Goal: Answer question/provide support

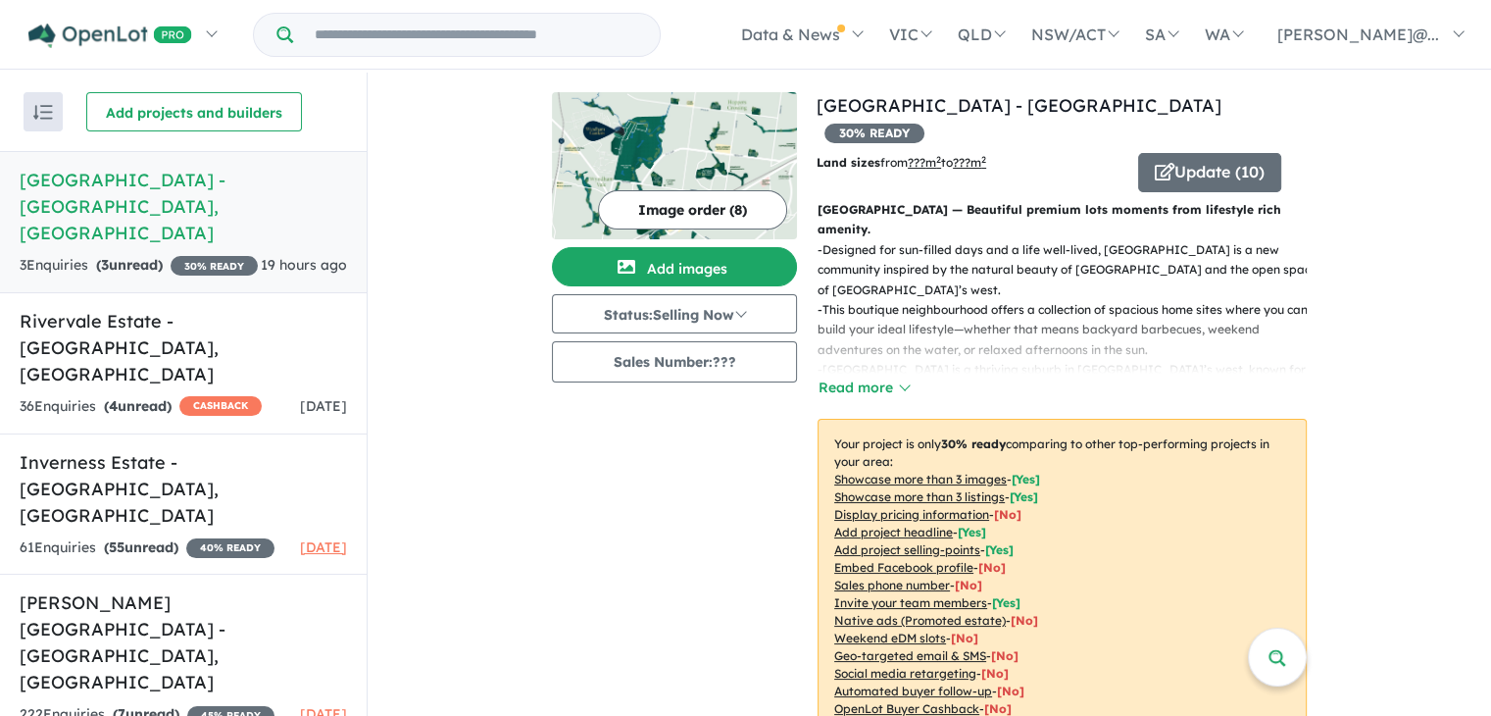
click at [184, 202] on h5 "[GEOGRAPHIC_DATA] - [GEOGRAPHIC_DATA] , [GEOGRAPHIC_DATA]" at bounding box center [183, 206] width 327 height 79
click at [213, 164] on link "[GEOGRAPHIC_DATA] - [GEOGRAPHIC_DATA] , [GEOGRAPHIC_DATA] 3 Enquir ies ( 3 unre…" at bounding box center [183, 222] width 367 height 142
click at [213, 177] on h5 "[GEOGRAPHIC_DATA] - [GEOGRAPHIC_DATA] , [GEOGRAPHIC_DATA]" at bounding box center [183, 206] width 327 height 79
click at [213, 174] on h5 "[GEOGRAPHIC_DATA] - [GEOGRAPHIC_DATA] , [GEOGRAPHIC_DATA]" at bounding box center [183, 206] width 327 height 79
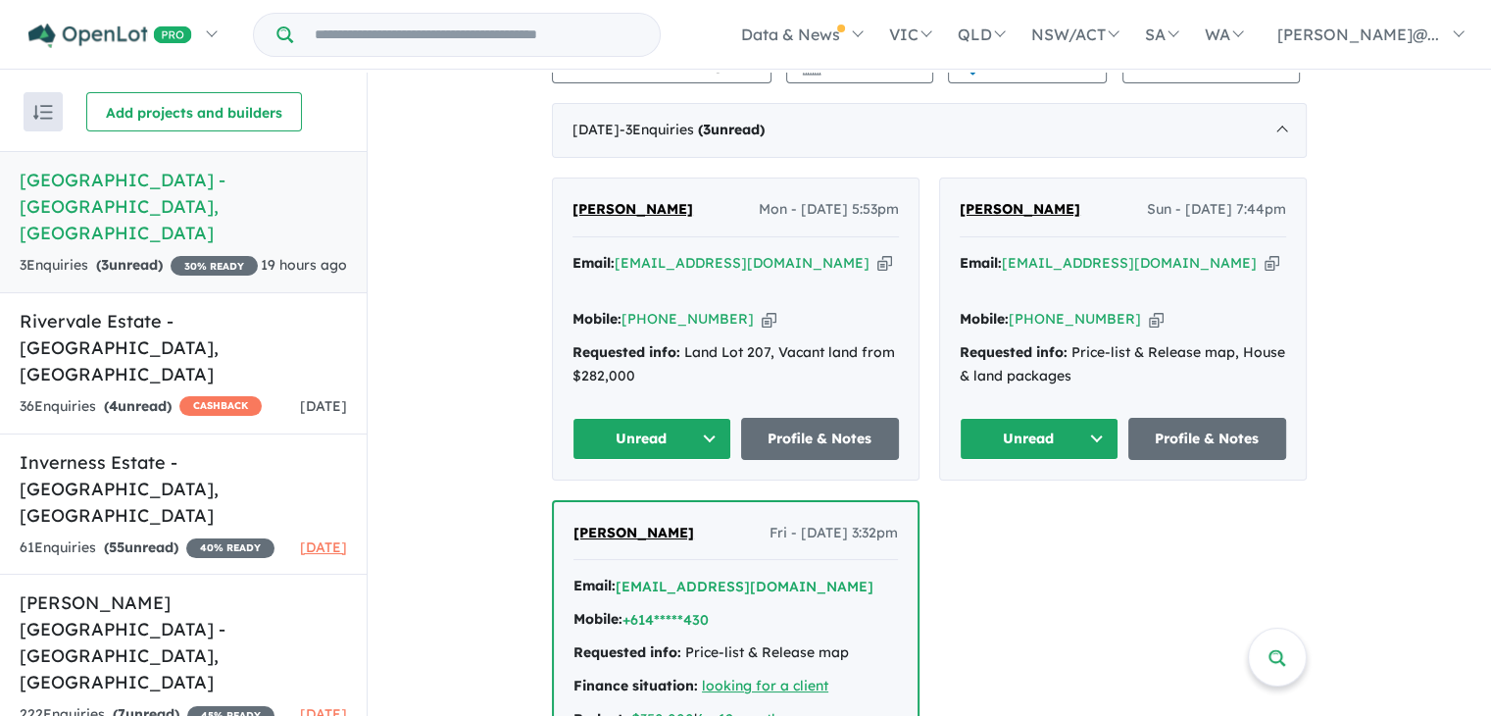
scroll to position [718, 0]
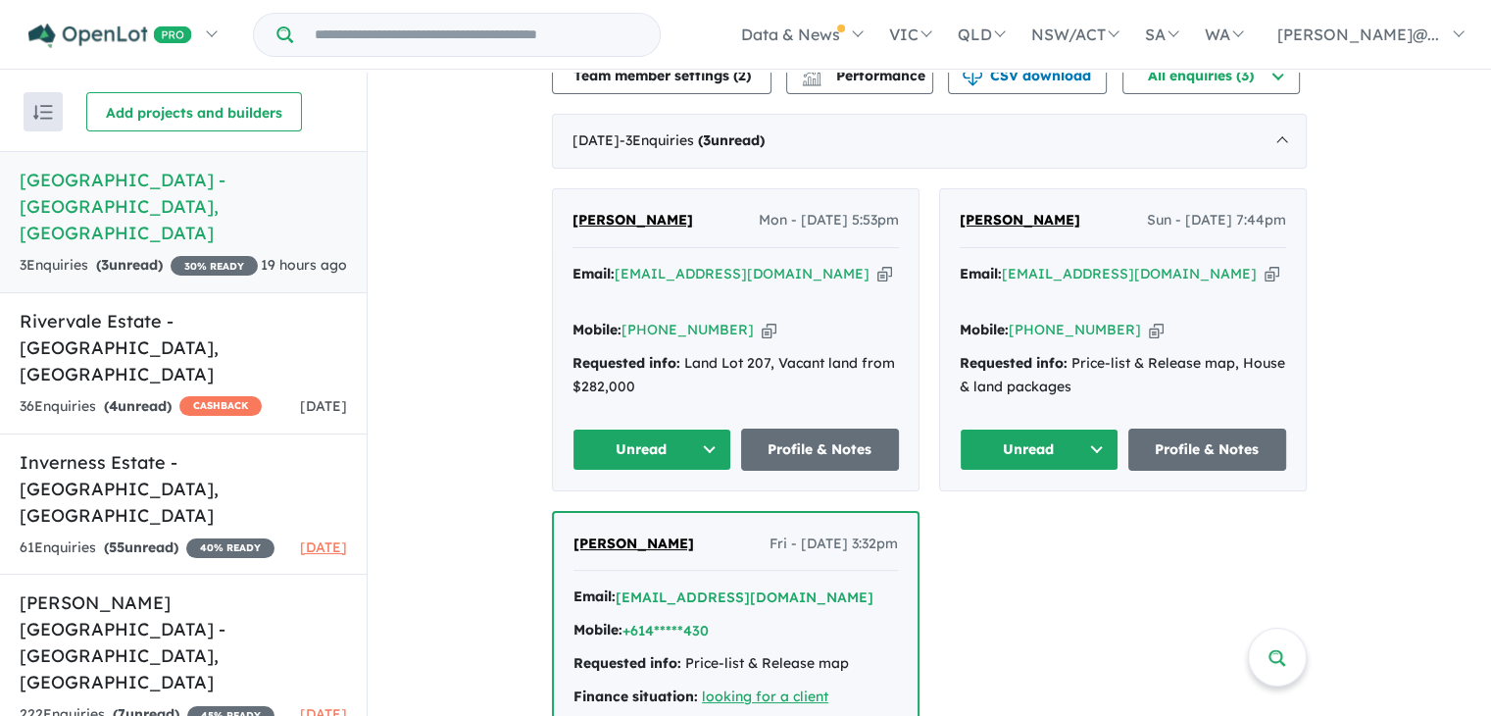
click at [707, 428] on button "Unread" at bounding box center [651, 449] width 159 height 42
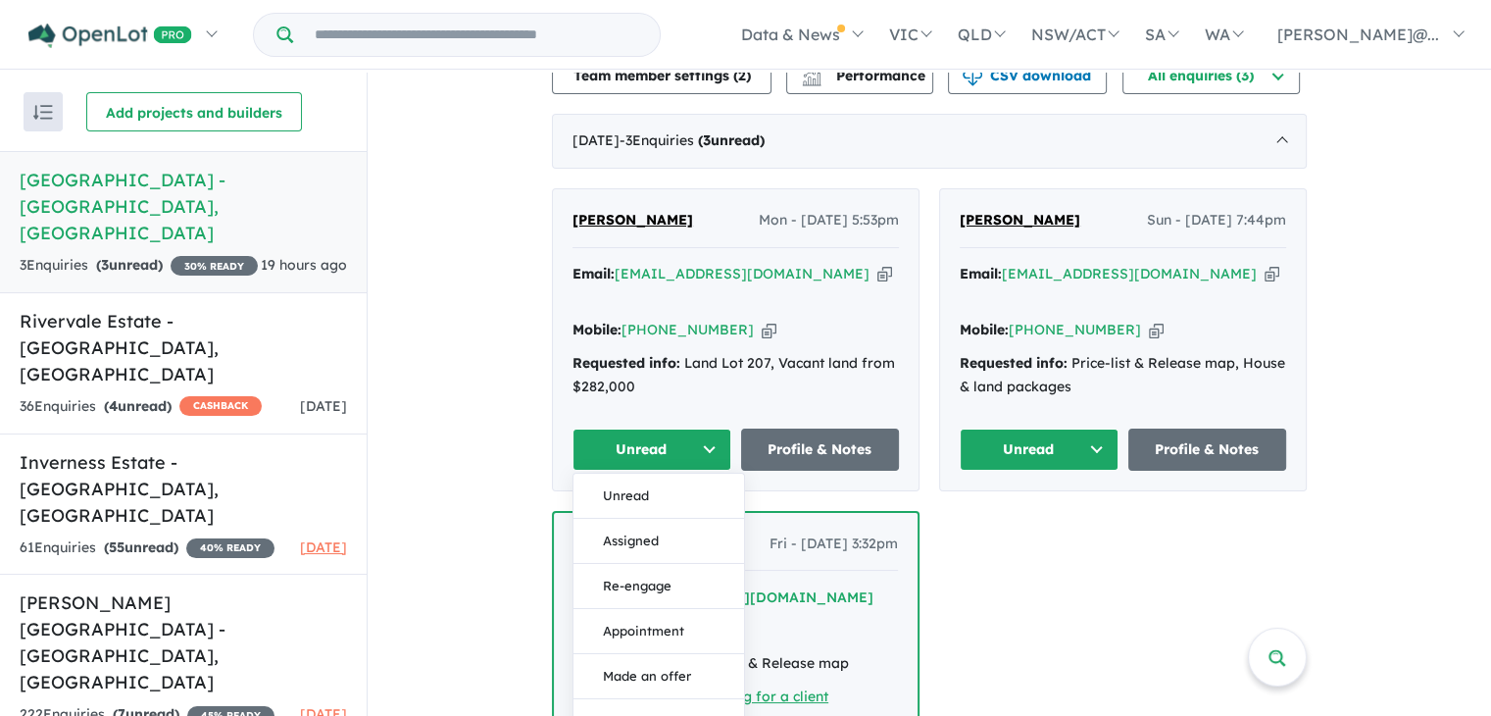
click at [672, 518] on button "Assigned" at bounding box center [658, 540] width 171 height 45
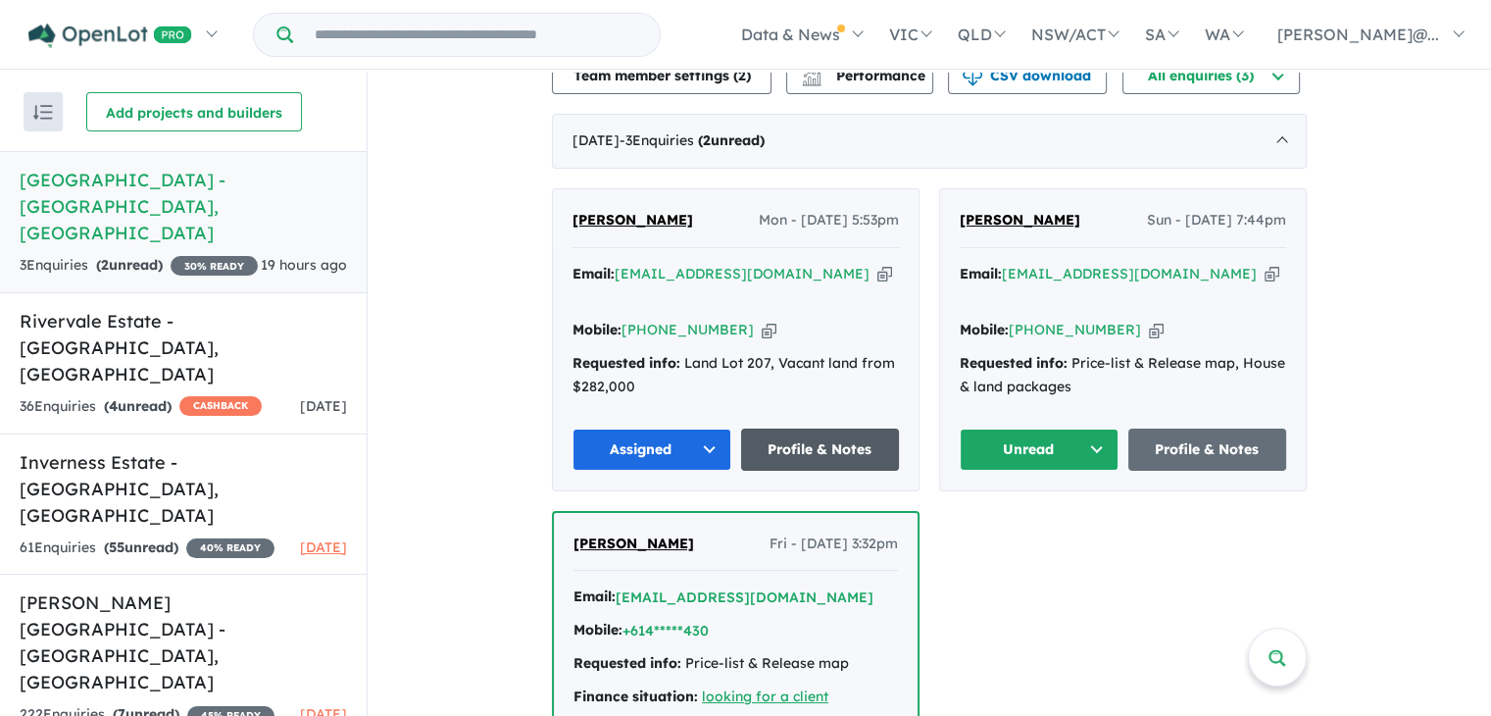
click at [837, 428] on link "Profile & Notes" at bounding box center [820, 449] width 159 height 42
click at [1090, 428] on button "Unread" at bounding box center [1039, 449] width 159 height 42
click at [1063, 352] on div "Requested info: Price-list & Release map, House & land packages" at bounding box center [1123, 375] width 326 height 47
click at [1091, 428] on button "Unread" at bounding box center [1039, 449] width 159 height 42
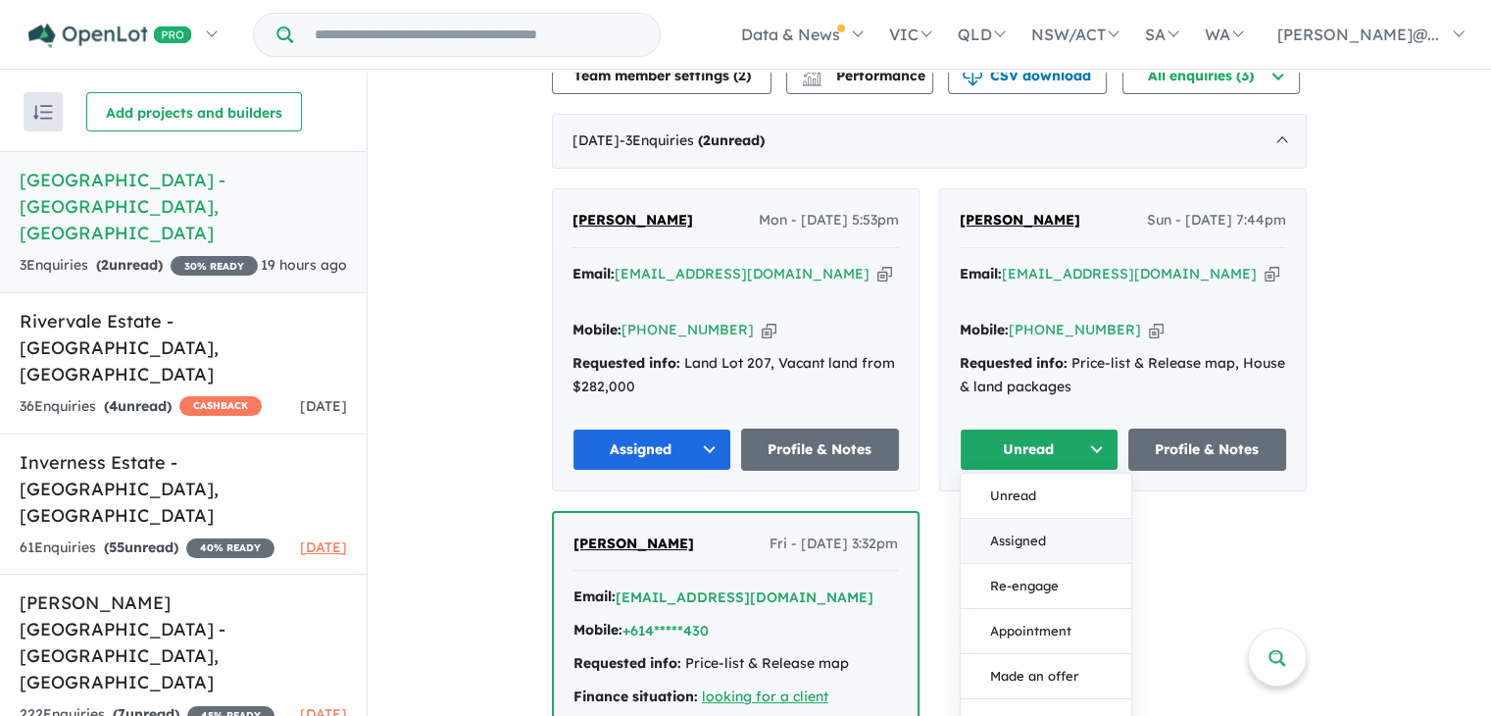
click at [1057, 518] on button "Assigned" at bounding box center [1046, 540] width 171 height 45
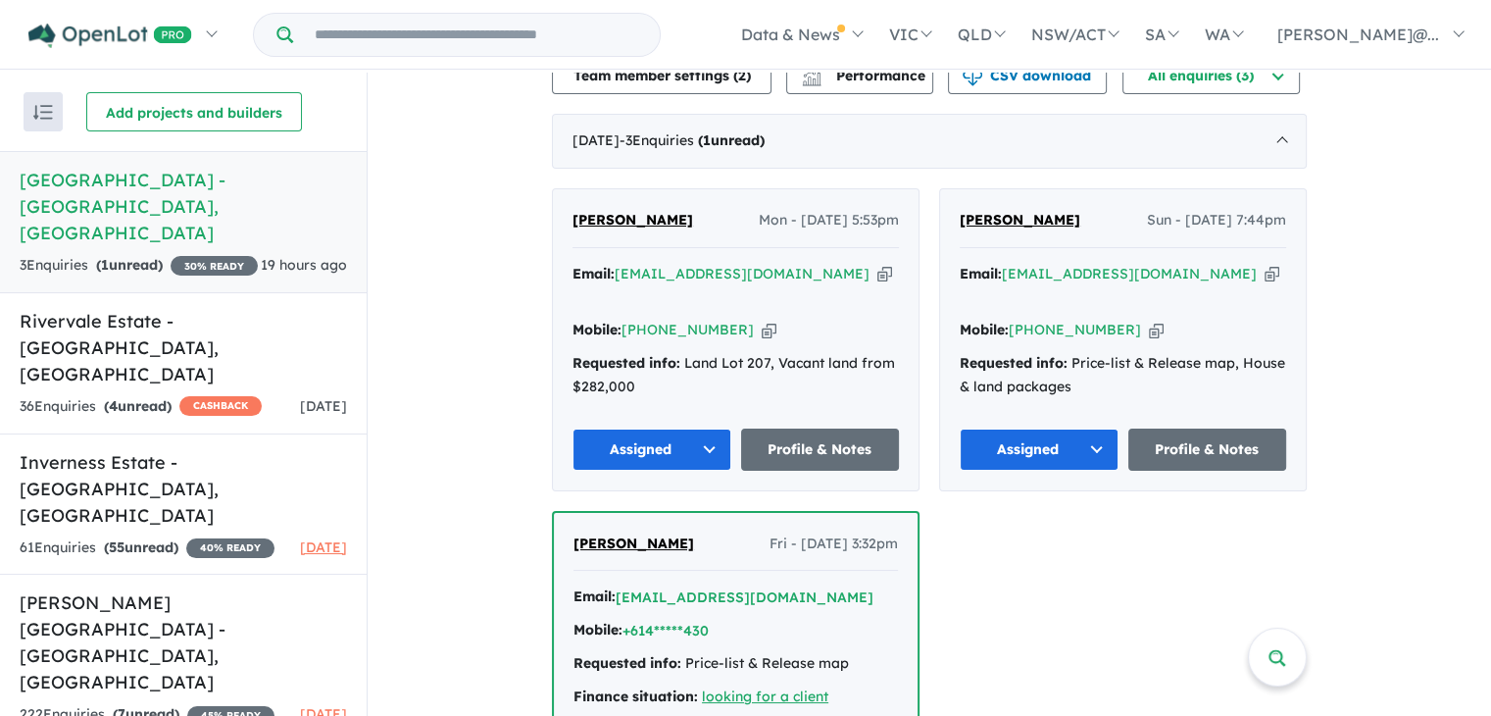
drag, startPoint x: 1256, startPoint y: 569, endPoint x: 1243, endPoint y: 575, distance: 14.5
click at [1243, 571] on div "[PERSON_NAME] Mon - [DATE] 5:53pm Email: [EMAIL_ADDRESS][DOMAIN_NAME] Copied! M…" at bounding box center [929, 511] width 755 height 647
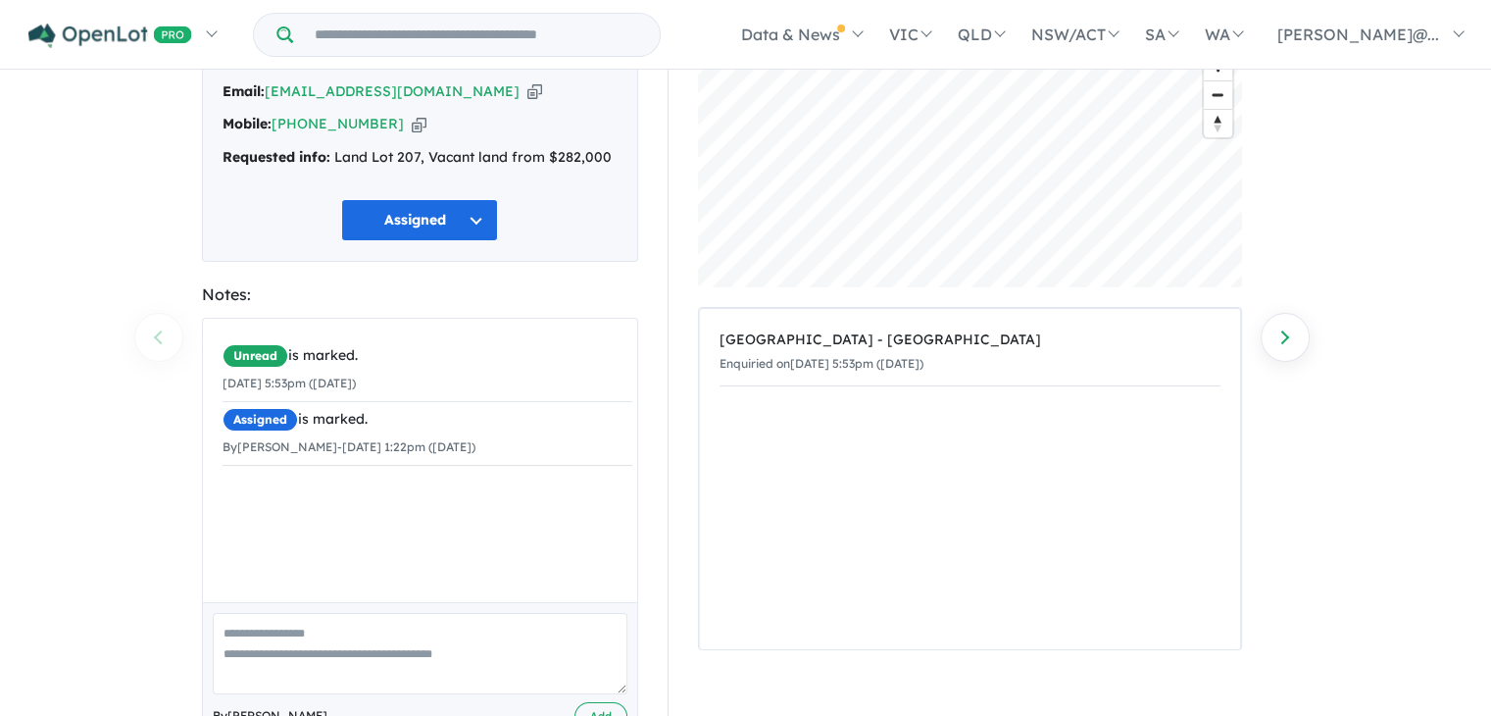
scroll to position [130, 0]
click at [353, 648] on textarea at bounding box center [420, 652] width 415 height 81
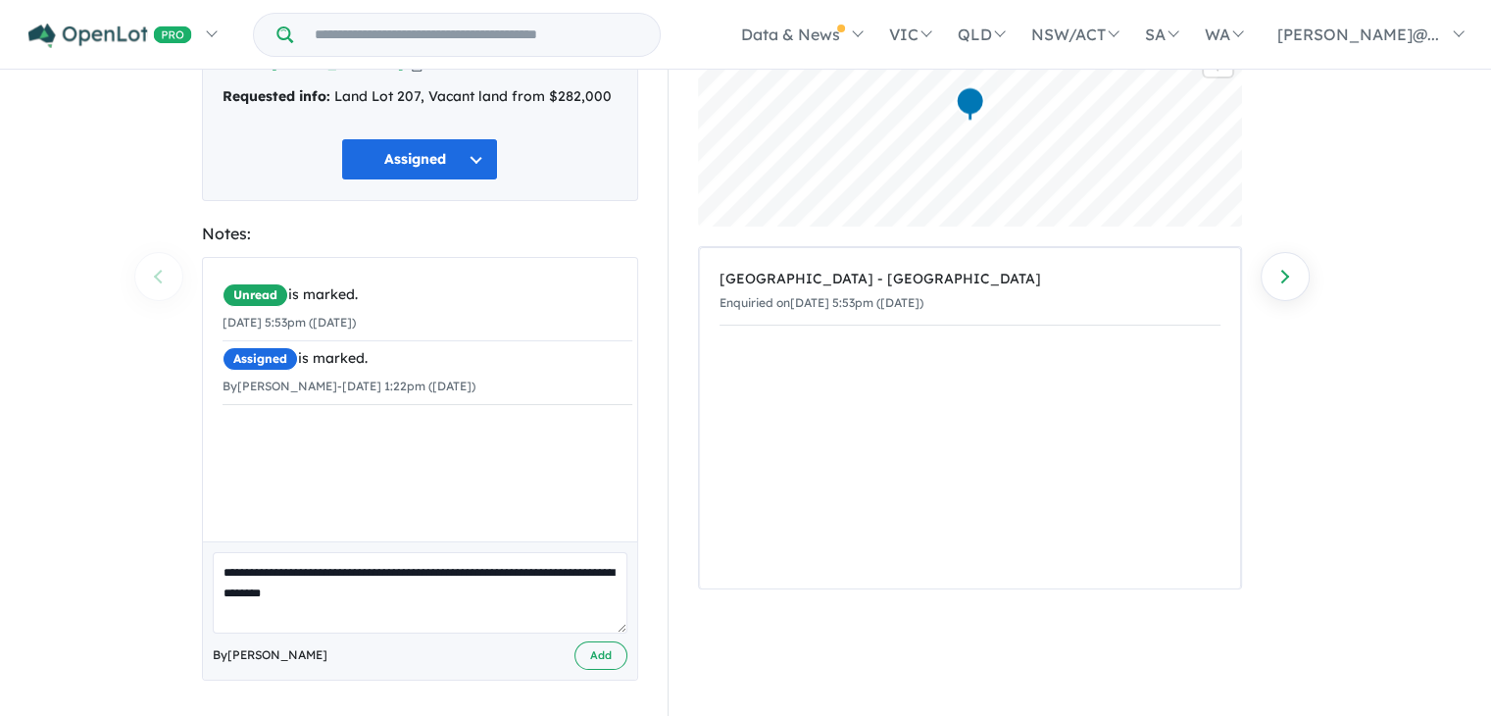
scroll to position [193, 0]
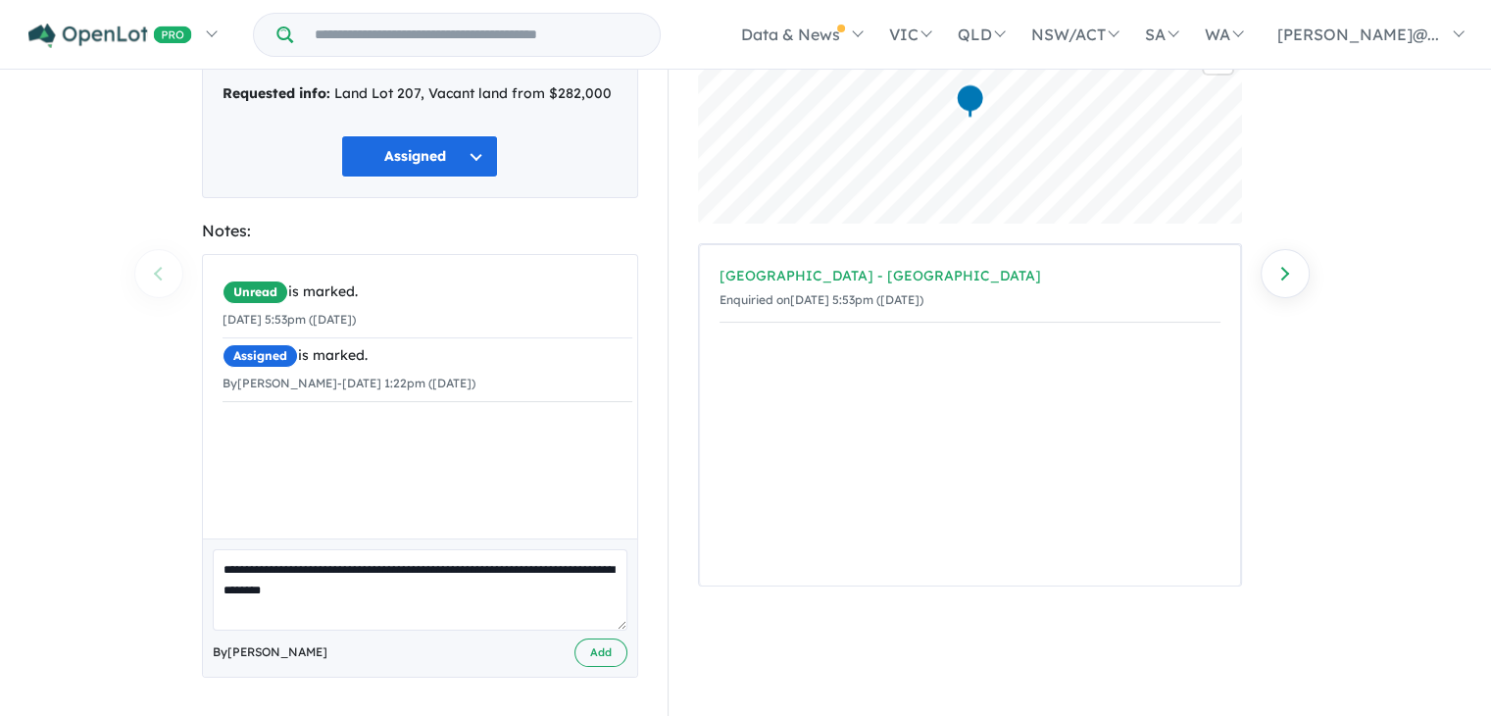
type textarea "**********"
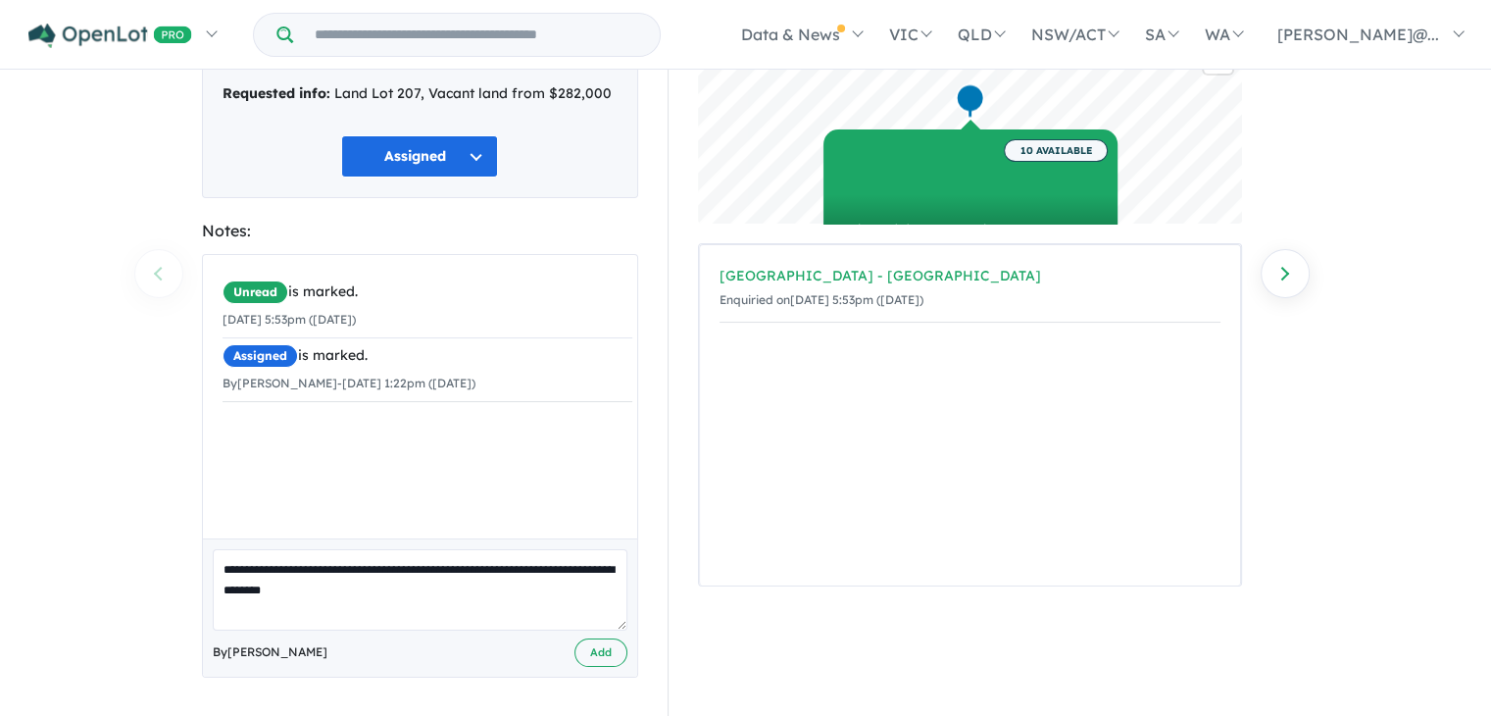
scroll to position [0, 0]
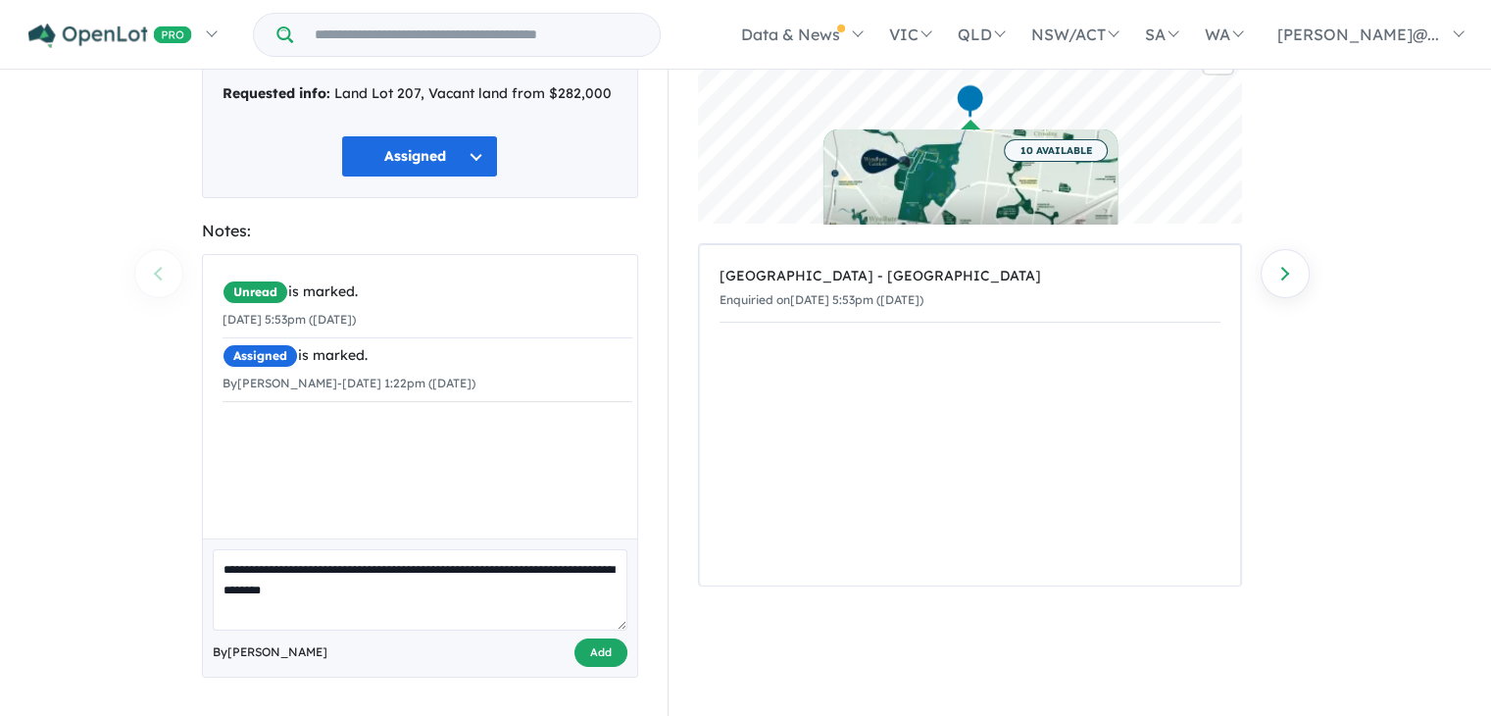
click at [604, 658] on button "Add" at bounding box center [600, 652] width 53 height 28
